Goal: Task Accomplishment & Management: Complete application form

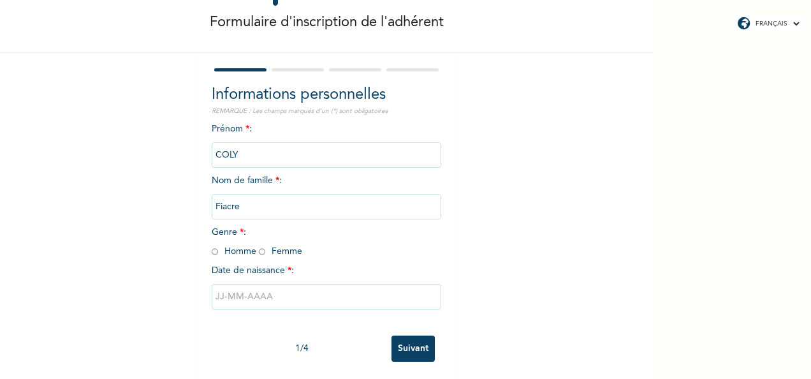
scroll to position [71, 0]
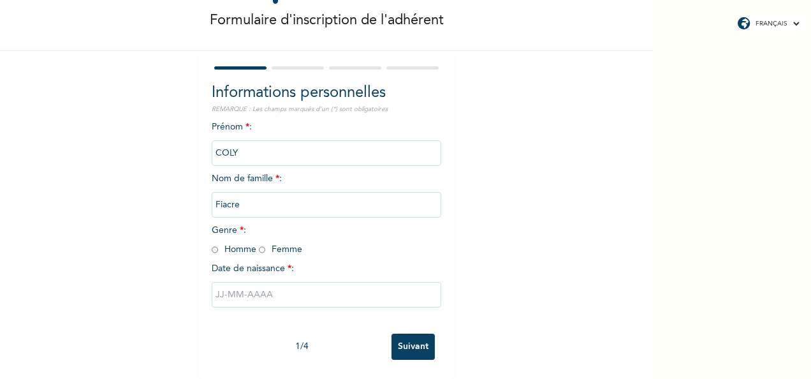
click at [212, 244] on input "radio" at bounding box center [215, 250] width 6 height 12
radio input "true"
click at [302, 282] on input "text" at bounding box center [327, 295] width 230 height 26
select select "8"
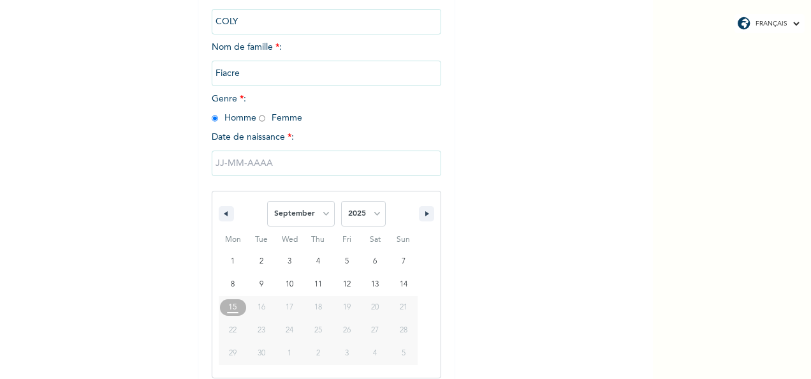
scroll to position [201, 0]
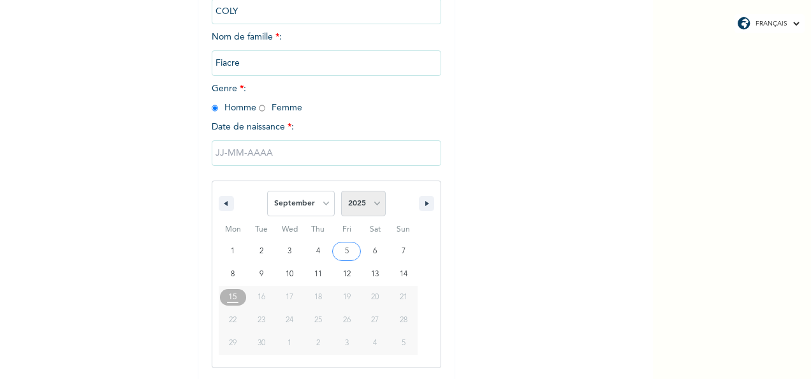
click at [373, 207] on select "2025 2024 2023 2022 2021 2020 2019 2018 2017 2016 2015 2014 2013 2012 2011 2010…" at bounding box center [363, 204] width 45 height 26
select select "1984"
click at [341, 192] on select "2025 2024 2023 2022 2021 2020 2019 2018 2017 2016 2015 2014 2013 2012 2011 2010…" at bounding box center [363, 204] width 45 height 26
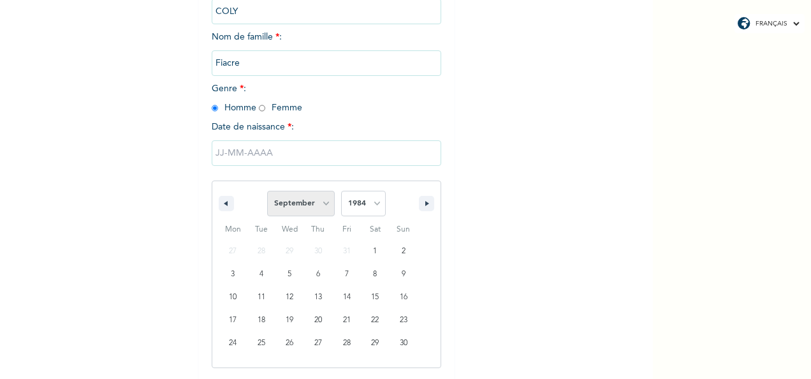
click at [321, 203] on select "January February March April May June July August September October November De…" at bounding box center [301, 204] width 68 height 26
select select "7"
click at [267, 192] on select "January February March April May June July August September October November De…" at bounding box center [301, 204] width 68 height 26
type input "[DATE]"
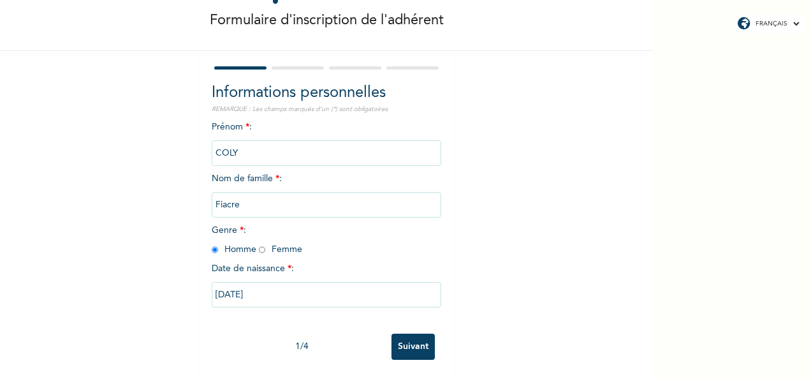
click at [411, 338] on input "Suivant" at bounding box center [412, 346] width 43 height 26
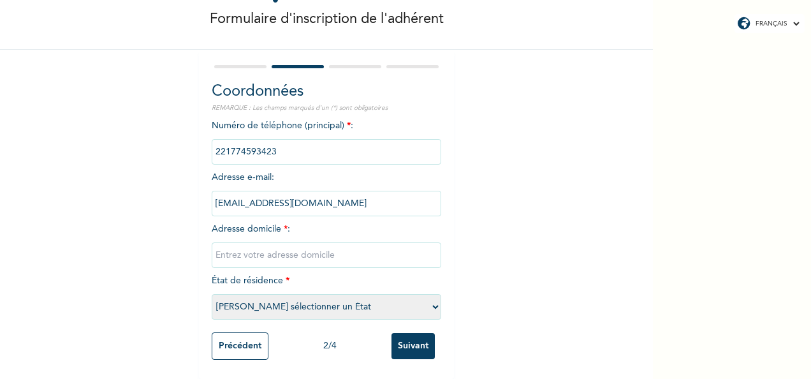
click at [261, 251] on input "text" at bounding box center [327, 255] width 230 height 26
type input "Grand Dakar"
click at [432, 300] on select "[PERSON_NAME] sélectionner un État [GEOGRAPHIC_DATA]" at bounding box center [327, 307] width 230 height 26
select select "1"
click at [212, 294] on select "[PERSON_NAME] sélectionner un État [GEOGRAPHIC_DATA]" at bounding box center [327, 307] width 230 height 26
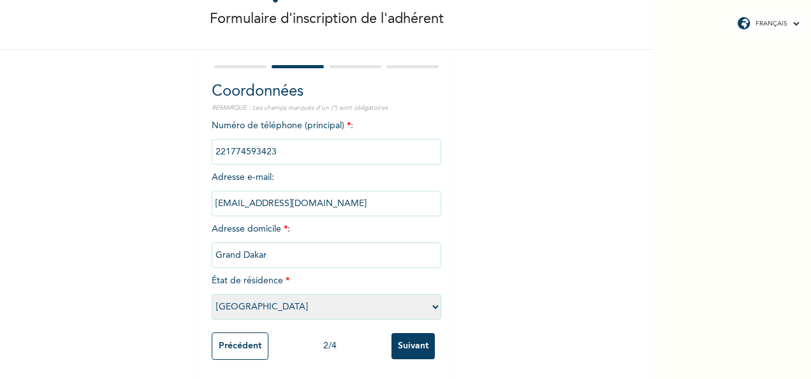
click at [268, 244] on input "Grand Dakar" at bounding box center [327, 255] width 230 height 26
click at [411, 340] on input "Suivant" at bounding box center [412, 346] width 43 height 26
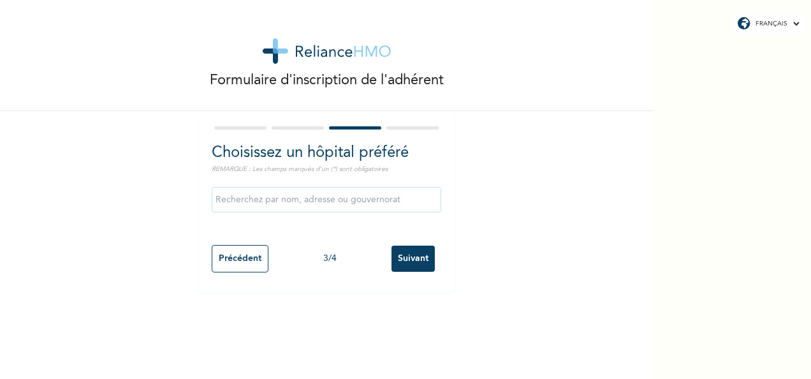
scroll to position [0, 0]
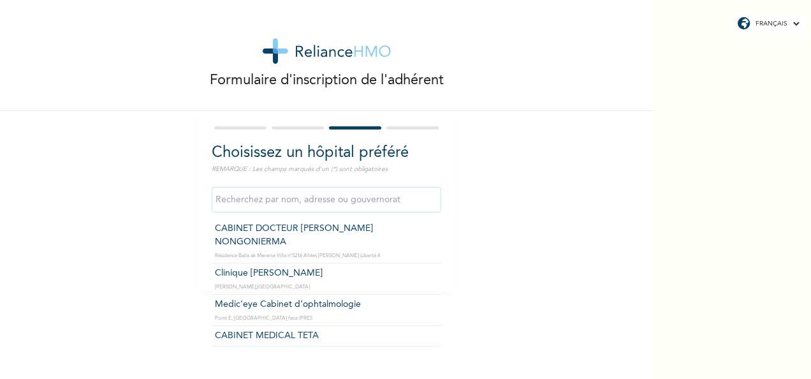
click at [363, 209] on input "text" at bounding box center [327, 200] width 230 height 26
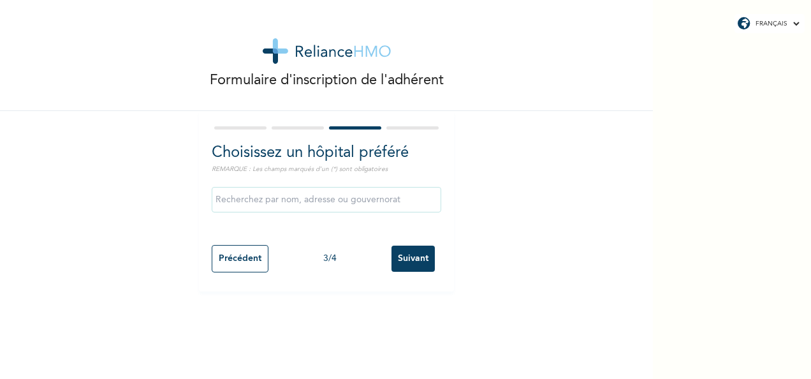
click at [484, 173] on div "Formulaire d'inscription de l'adhérent Choisissez un hôpital préféré REMARQUE :…" at bounding box center [326, 145] width 653 height 291
click at [418, 255] on input "Suivant" at bounding box center [412, 258] width 43 height 26
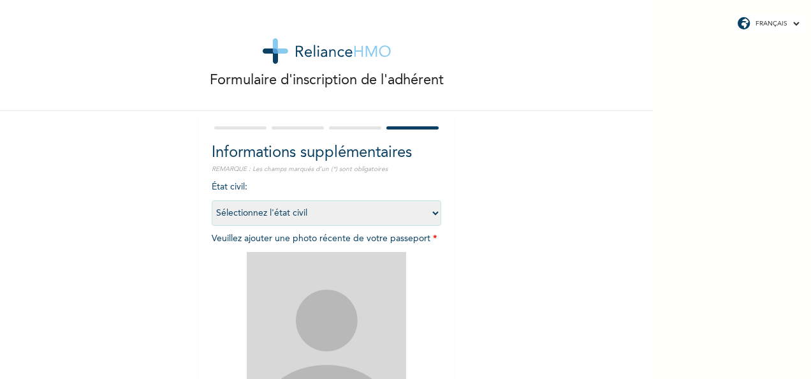
click at [434, 214] on select "Sélectionnez l'état civil [DEMOGRAPHIC_DATA] Marié(e) [DEMOGRAPHIC_DATA](e) [DE…" at bounding box center [327, 213] width 230 height 26
select select "1"
click at [212, 200] on select "Sélectionnez l'état civil [DEMOGRAPHIC_DATA] Marié(e) [DEMOGRAPHIC_DATA](e) [DE…" at bounding box center [327, 213] width 230 height 26
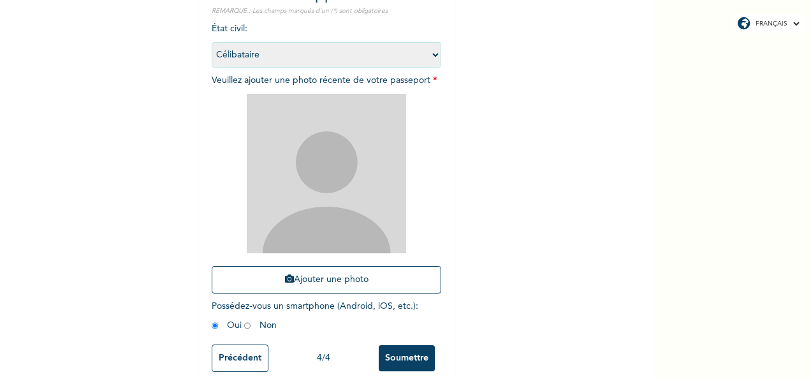
scroll to position [179, 0]
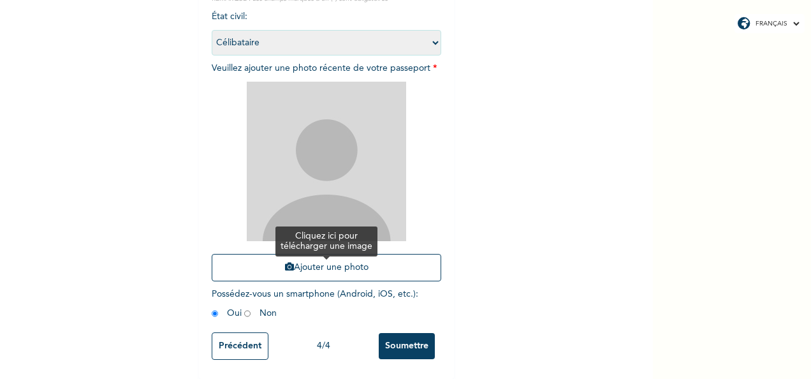
click at [303, 261] on button "Ajouter une photo" at bounding box center [327, 267] width 230 height 27
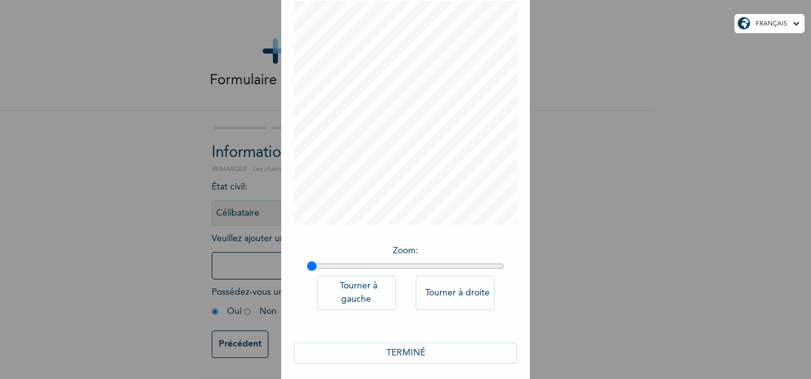
scroll to position [79, 0]
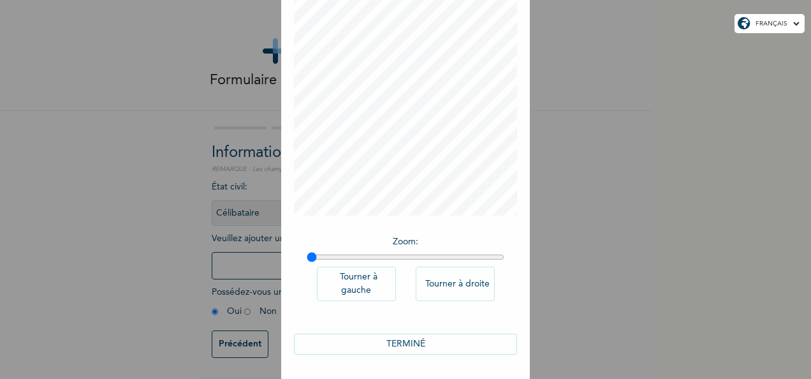
click at [462, 341] on button "TERMINÉ" at bounding box center [405, 343] width 223 height 21
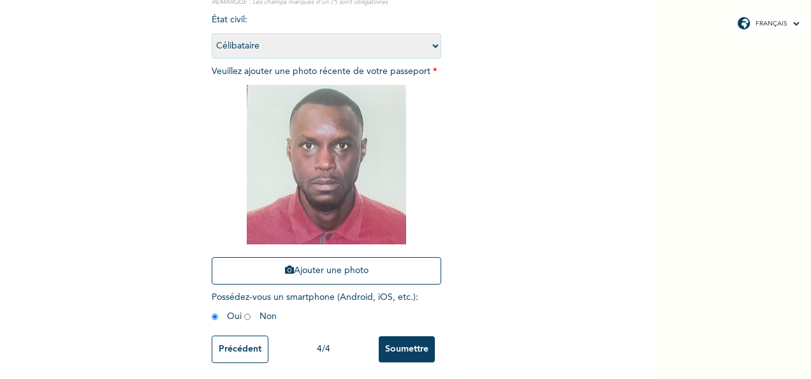
scroll to position [181, 0]
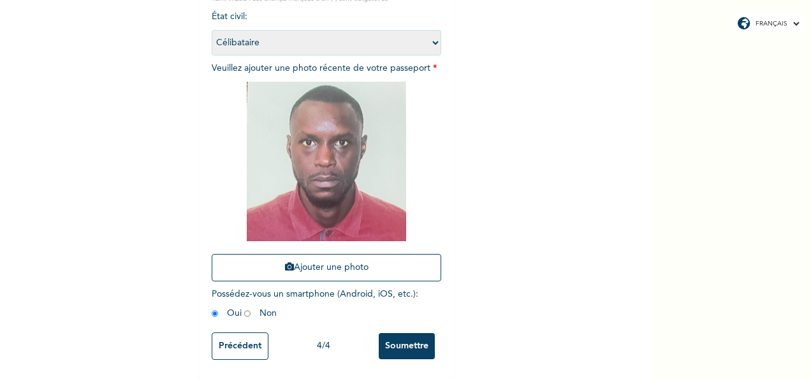
click at [421, 339] on input "Soumettre" at bounding box center [407, 346] width 56 height 26
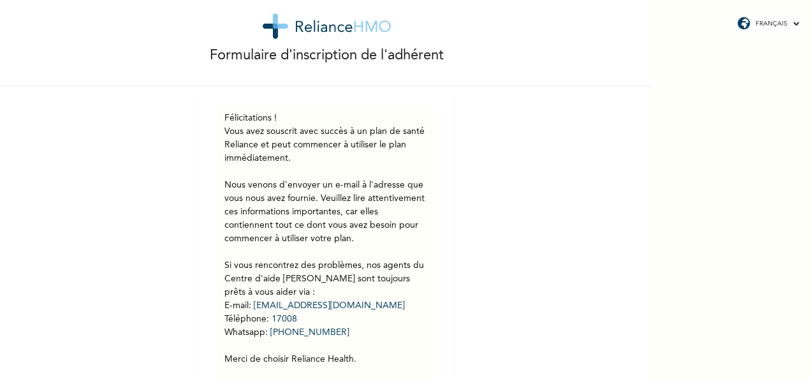
scroll to position [0, 0]
